Goal: Transaction & Acquisition: Purchase product/service

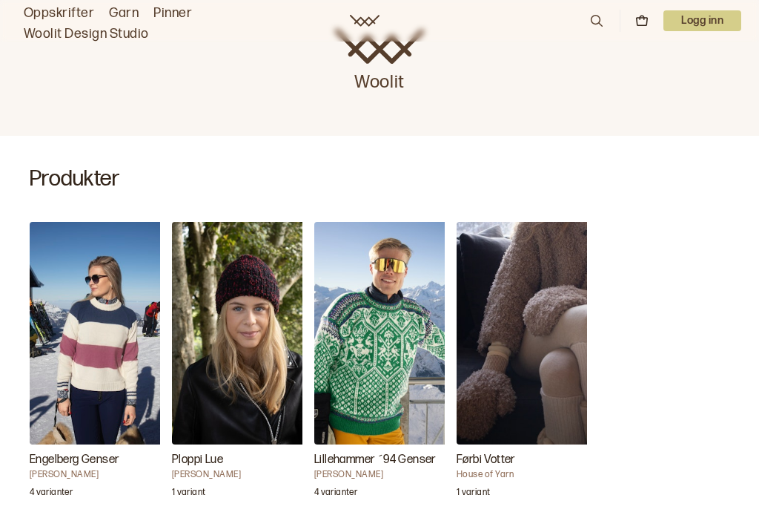
scroll to position [350, 0]
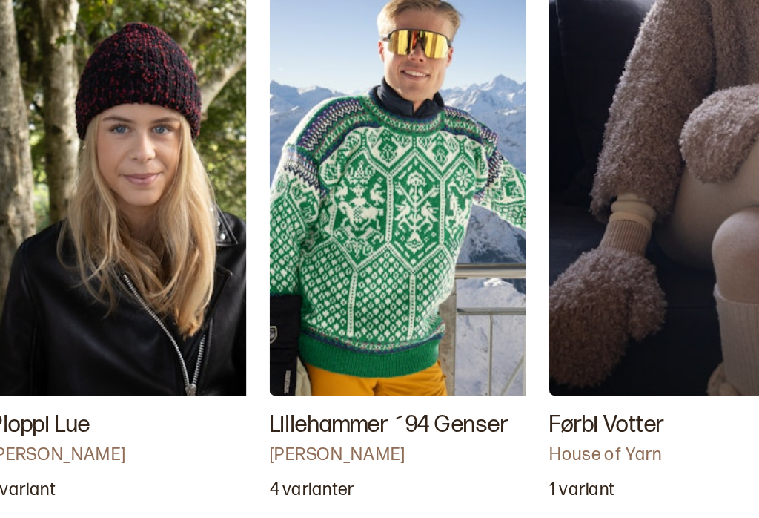
click at [314, 435] on h3 "Lillehammer ´94 Genser" at bounding box center [388, 444] width 148 height 18
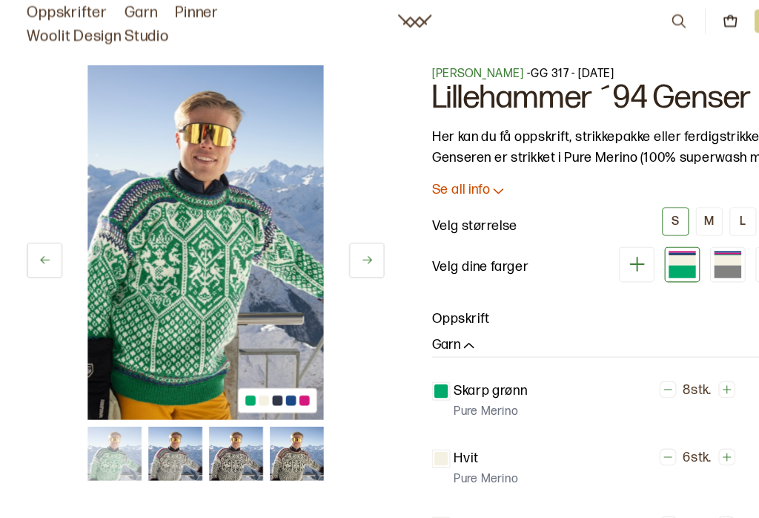
click at [277, 402] on img at bounding box center [260, 400] width 47 height 47
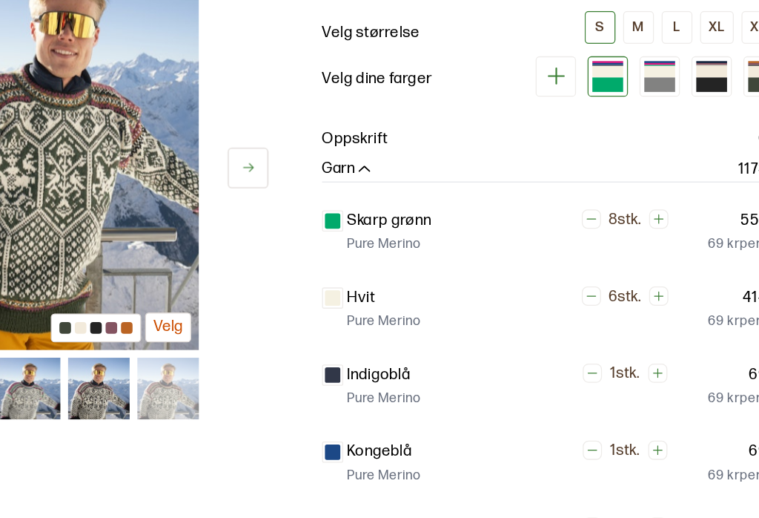
scroll to position [74, 0]
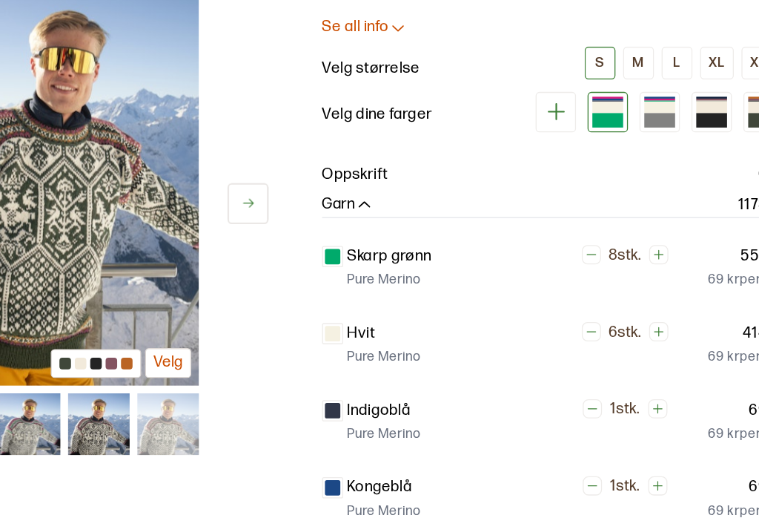
click at [619, 129] on div "M" at bounding box center [623, 122] width 9 height 13
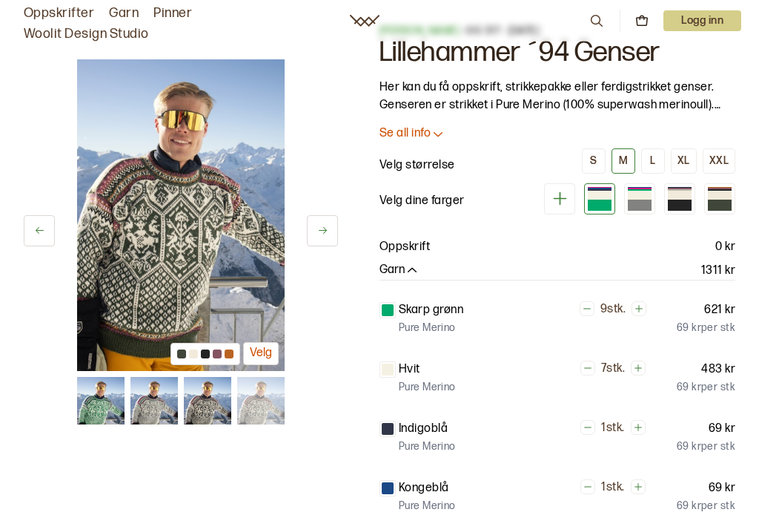
scroll to position [33, 0]
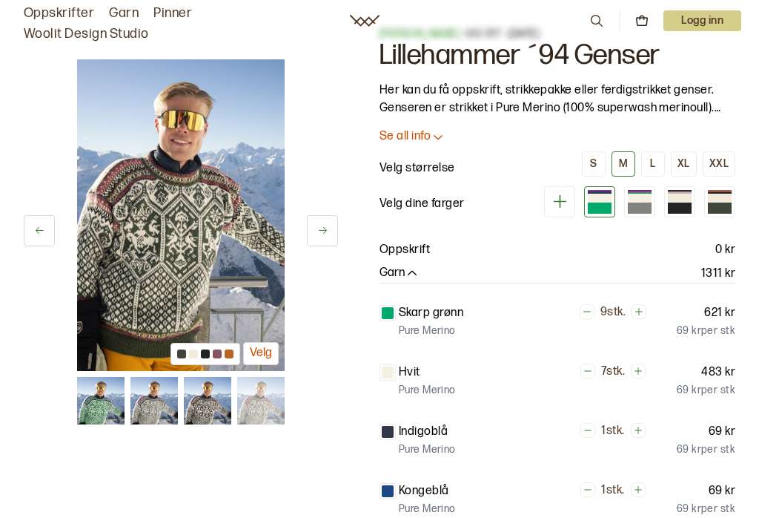
click at [383, 513] on div "Skarp grønn 9 stk. 621 kr Pure Merino 69 kr per stk Hvit 7 stk. 483 kr Pure Mer…" at bounding box center [558, 431] width 356 height 297
click at [387, 513] on div "Skarp grønn 9 stk. 621 kr Pure Merino 69 kr per stk Hvit 7 stk. 483 kr Pure Mer…" at bounding box center [558, 431] width 356 height 297
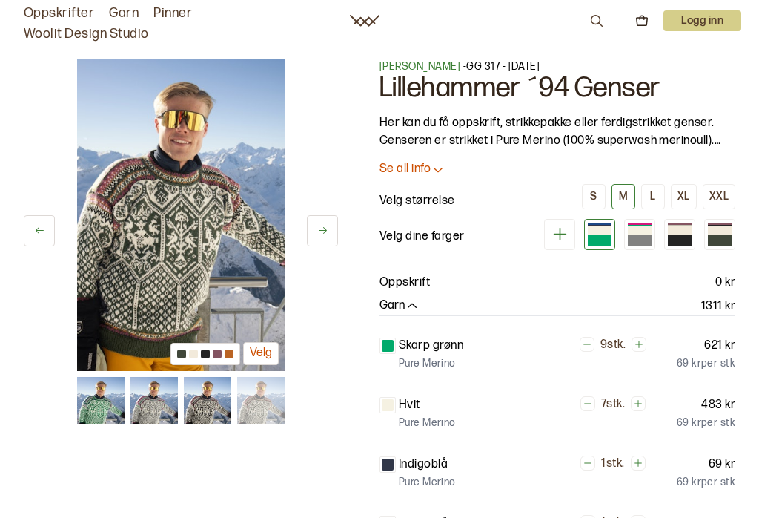
click at [72, 13] on link "Oppskrifter" at bounding box center [59, 13] width 70 height 21
